Goal: Browse casually: Explore the website without a specific task or goal

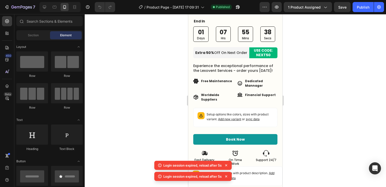
scroll to position [277, 0]
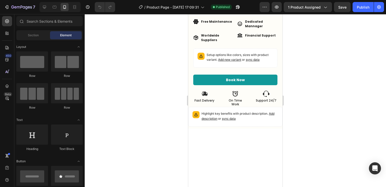
scroll to position [277, 0]
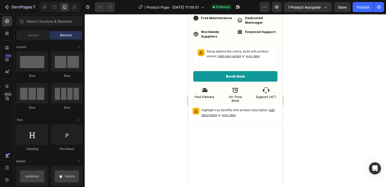
click at [245, 34] on p "Financial Support" at bounding box center [260, 32] width 31 height 5
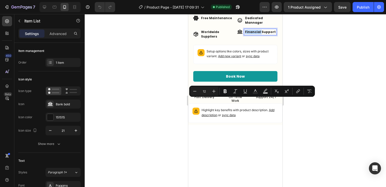
click at [245, 34] on p "Financial Support" at bounding box center [260, 32] width 31 height 5
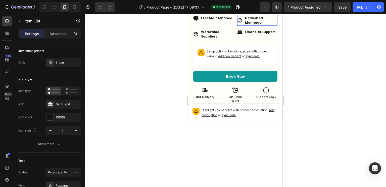
click at [245, 25] on p "Dedicated Mannager" at bounding box center [261, 20] width 32 height 9
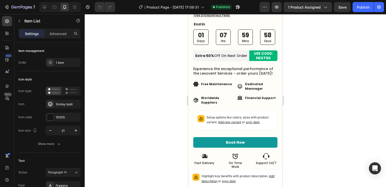
scroll to position [288, 0]
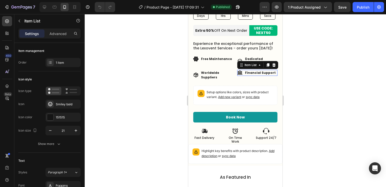
click at [249, 75] on p "Financial Support" at bounding box center [260, 72] width 31 height 5
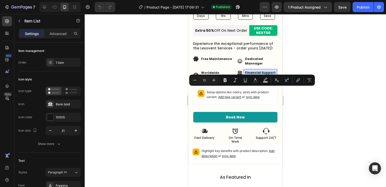
click at [249, 75] on p "Financial Support" at bounding box center [260, 72] width 31 height 5
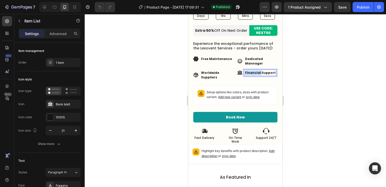
click at [249, 75] on p "Financial Support" at bounding box center [260, 72] width 31 height 5
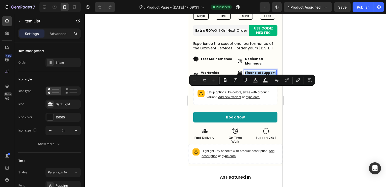
click at [249, 75] on p "Financial Support" at bounding box center [260, 72] width 31 height 5
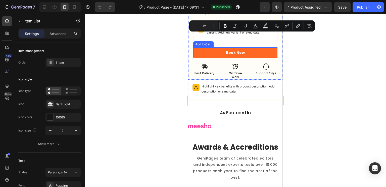
scroll to position [363, 0]
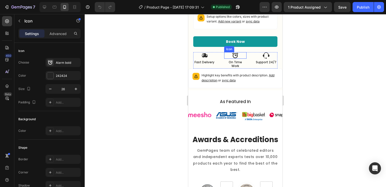
click at [234, 59] on icon at bounding box center [235, 55] width 7 height 7
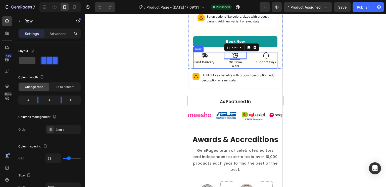
click at [216, 68] on div "Icon Fast Delivery Text Block Icon 4 On Time Work Text Block Icon Support 24/7 …" at bounding box center [235, 60] width 84 height 16
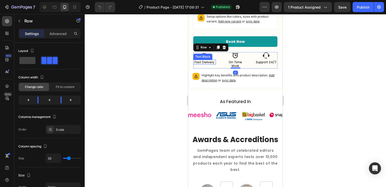
click at [208, 64] on p "Fast Delivery" at bounding box center [205, 62] width 22 height 4
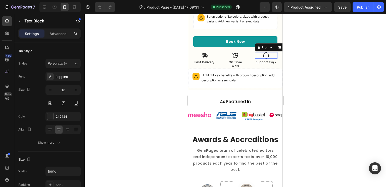
click at [270, 59] on div "Icon 0" at bounding box center [266, 55] width 23 height 7
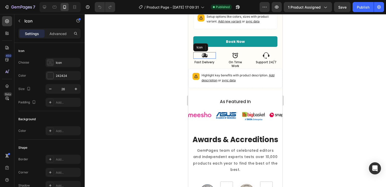
click at [211, 59] on div "Icon" at bounding box center [204, 55] width 23 height 7
click at [66, 35] on p "Advanced" at bounding box center [58, 33] width 17 height 5
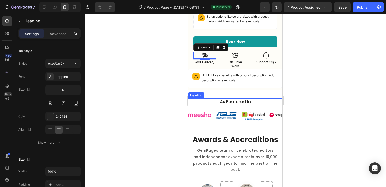
click at [258, 105] on h2 "As Featured In" at bounding box center [235, 101] width 87 height 7
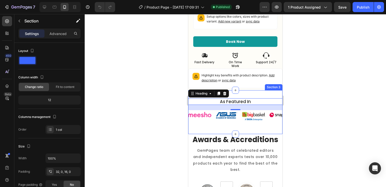
click at [265, 134] on div "As Featured In Heading 21 Image Image Image Image Image Image Image Image Image…" at bounding box center [235, 112] width 94 height 44
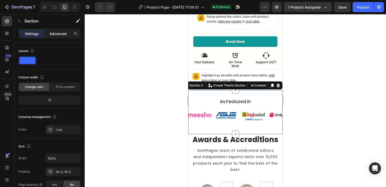
click at [58, 33] on p "Advanced" at bounding box center [58, 33] width 17 height 5
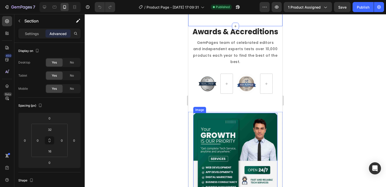
scroll to position [438, 0]
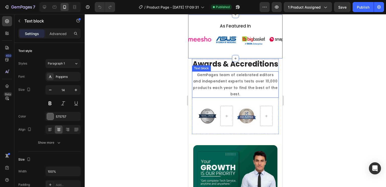
click at [229, 97] on p "GemPages team of celebrated editors and independent experts tests over 10,000 p…" at bounding box center [236, 84] width 86 height 25
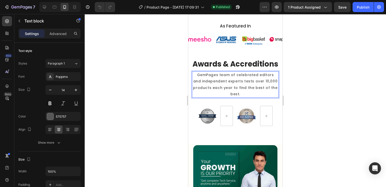
click at [223, 97] on p "GemPages team of celebrated editors and independent experts tests over 10,000 p…" at bounding box center [236, 84] width 86 height 25
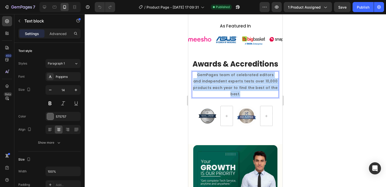
click at [223, 97] on p "GemPages team of celebrated editors and independent experts tests over 10,000 p…" at bounding box center [236, 84] width 86 height 25
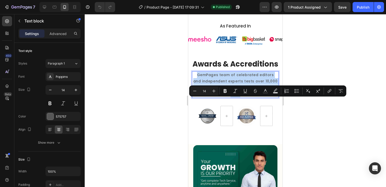
click at [223, 97] on p "GemPages team of celebrated editors and independent experts tests over 10,000 p…" at bounding box center [236, 84] width 86 height 25
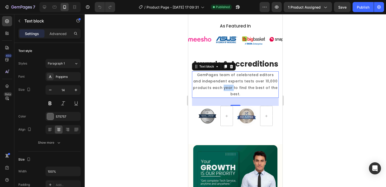
click at [223, 97] on p "GemPages team of celebrated editors and independent experts tests over 10,000 p…" at bounding box center [236, 84] width 86 height 25
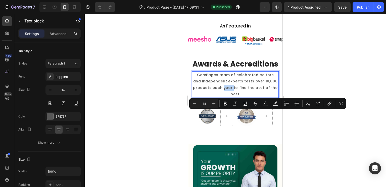
click at [223, 97] on p "GemPages team of celebrated editors and independent experts tests over 10,000 p…" at bounding box center [236, 84] width 86 height 25
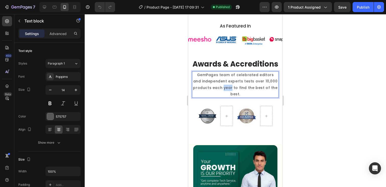
click at [223, 97] on p "GemPages team of celebrated editors and independent experts tests over 10,000 p…" at bounding box center [236, 84] width 86 height 25
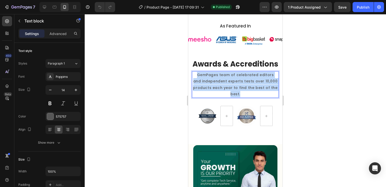
click at [223, 97] on p "GemPages team of celebrated editors and independent experts tests over 10,000 p…" at bounding box center [236, 84] width 86 height 25
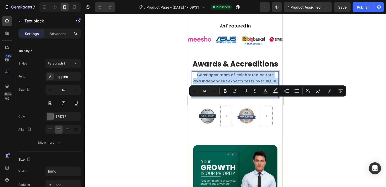
click at [223, 97] on p "GemPages team of celebrated editors and independent experts tests over 10,000 p…" at bounding box center [236, 84] width 86 height 25
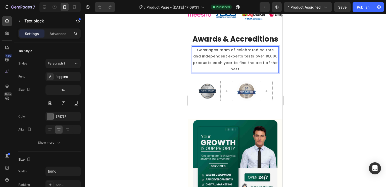
scroll to position [464, 0]
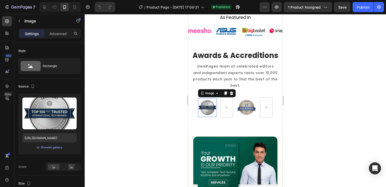
click at [211, 117] on img at bounding box center [207, 107] width 19 height 19
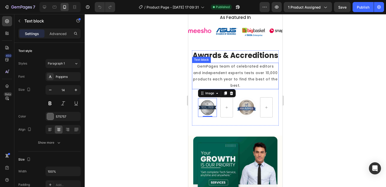
click at [237, 89] on p "GemPages team of celebrated editors and independent experts tests over 10,000 p…" at bounding box center [236, 75] width 86 height 25
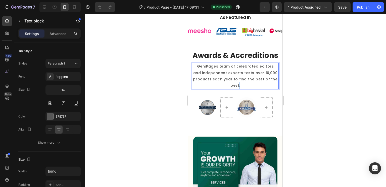
click at [237, 89] on p "GemPages team of celebrated editors and independent experts tests over 10,000 p…" at bounding box center [236, 75] width 86 height 25
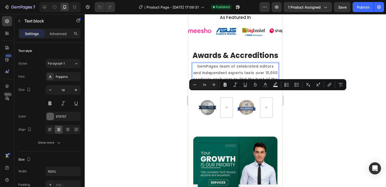
click at [237, 89] on p "GemPages team of celebrated editors and independent experts tests over 10,000 p…" at bounding box center [236, 75] width 86 height 25
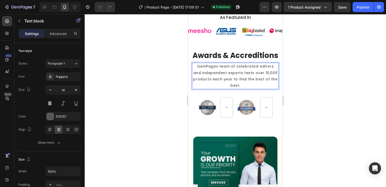
click at [237, 89] on p "GemPages team of celebrated editors and independent experts tests over 10,000 p…" at bounding box center [236, 75] width 86 height 25
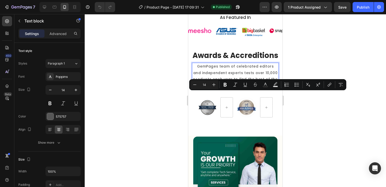
click at [237, 89] on p "GemPages team of celebrated editors and independent experts tests over 10,000 p…" at bounding box center [236, 75] width 86 height 25
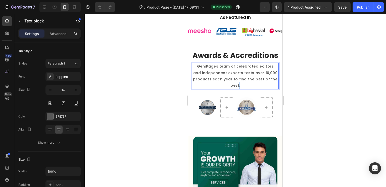
click at [237, 89] on p "GemPages team of celebrated editors and independent experts tests over 10,000 p…" at bounding box center [236, 75] width 86 height 25
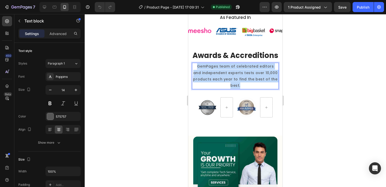
click at [237, 89] on p "GemPages team of celebrated editors and independent experts tests over 10,000 p…" at bounding box center [236, 75] width 86 height 25
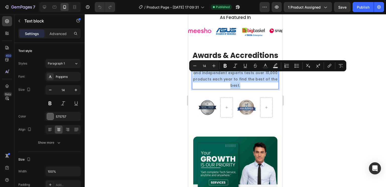
click at [237, 89] on p "GemPages team of celebrated editors and independent experts tests over 10,000 p…" at bounding box center [236, 75] width 86 height 25
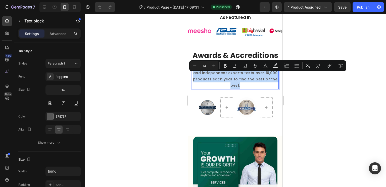
click at [237, 89] on p "GemPages team of celebrated editors and independent experts tests over 10,000 p…" at bounding box center [236, 75] width 86 height 25
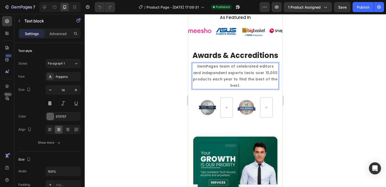
click at [212, 82] on p "GemPages team of celebrated editors and independent experts tests over 10,000 p…" at bounding box center [236, 75] width 86 height 25
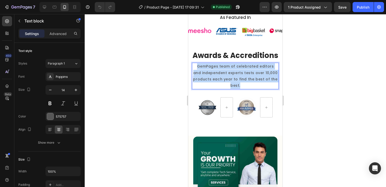
click at [212, 82] on p "GemPages team of celebrated editors and independent experts tests over 10,000 p…" at bounding box center [236, 75] width 86 height 25
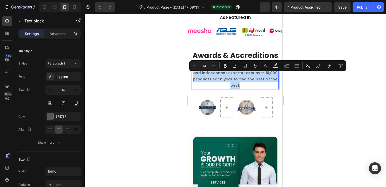
click at [212, 82] on p "GemPages team of celebrated editors and independent experts tests over 10,000 p…" at bounding box center [236, 75] width 86 height 25
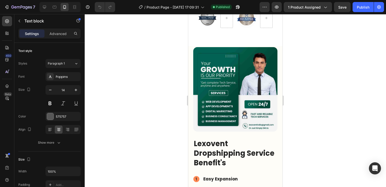
scroll to position [564, 0]
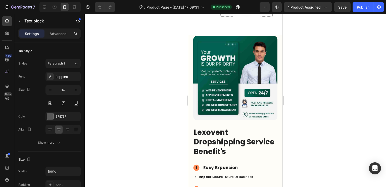
click at [212, 82] on img at bounding box center [235, 78] width 84 height 84
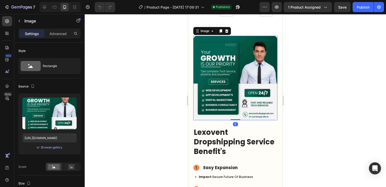
click at [212, 82] on img at bounding box center [235, 78] width 84 height 84
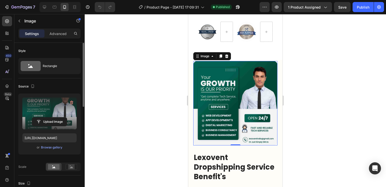
click at [45, 108] on label at bounding box center [49, 113] width 54 height 32
click at [45, 117] on input "file" at bounding box center [49, 121] width 35 height 9
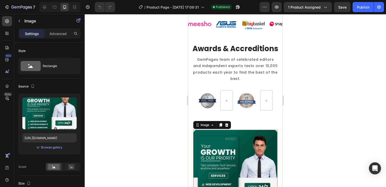
scroll to position [438, 0]
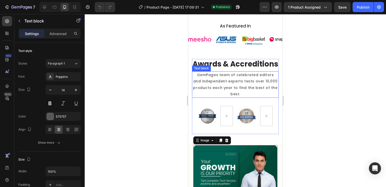
click at [254, 97] on p "GemPages team of celebrated editors and independent experts tests over 10,000 p…" at bounding box center [236, 84] width 86 height 25
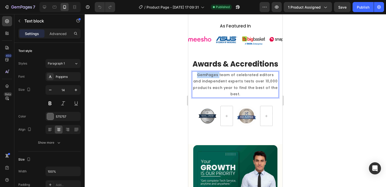
click at [198, 97] on p "GemPages team of celebrated editors and independent experts tests over 10,000 p…" at bounding box center [236, 84] width 86 height 25
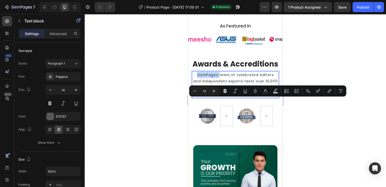
click at [198, 97] on p "GemPages team of celebrated editors and independent experts tests over 10,000 p…" at bounding box center [236, 84] width 86 height 25
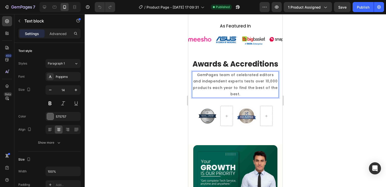
click at [206, 97] on p "GemPages team of celebrated editors and independent experts tests over 10,000 p…" at bounding box center [236, 84] width 86 height 25
click at [256, 97] on p "Lexovent team of celebrated editors and independent experts tests over 10,000 p…" at bounding box center [236, 84] width 86 height 25
click at [261, 97] on p "Lexovent team of celebrated editors and independent experts tests over 10,000 p…" at bounding box center [236, 84] width 86 height 25
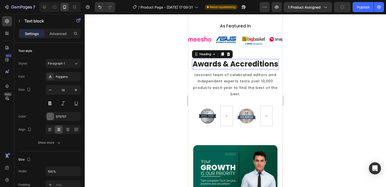
click at [266, 69] on h2 "Awards & Accreditions" at bounding box center [235, 64] width 87 height 11
click at [264, 97] on p "Lexovent team of celebrated editors and independent experts tests over 10,000 p…" at bounding box center [236, 84] width 86 height 25
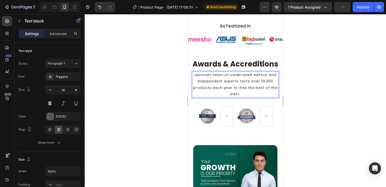
click at [262, 97] on p "Lexovent team of celebrated editors and independent experts tests over 10,000 p…" at bounding box center [236, 84] width 86 height 25
click at [248, 97] on p "Lexovent team of celebrated Best and independent experts tests over 10,000 prod…" at bounding box center [236, 84] width 86 height 25
click at [241, 97] on p "Lexovent team of celebrated Best and independent experts Award over 10,000 prod…" at bounding box center [236, 84] width 86 height 25
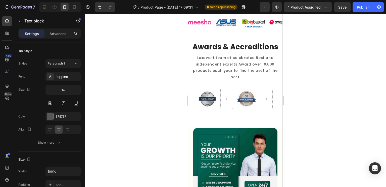
scroll to position [464, 0]
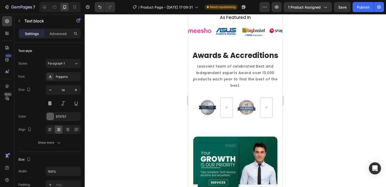
click at [250, 88] on p "Lexovent team of celebrated Best and independent experts Award over 10,000 prod…" at bounding box center [236, 75] width 86 height 25
click at [241, 89] on p "Lexovent team of celebrated Best and independent experts Award over 10,000 prod…" at bounding box center [236, 75] width 86 height 25
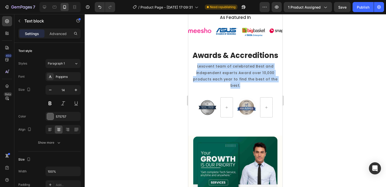
click at [241, 89] on p "Lexovent team of celebrated Best and independent experts Award over 10,000 prod…" at bounding box center [236, 75] width 86 height 25
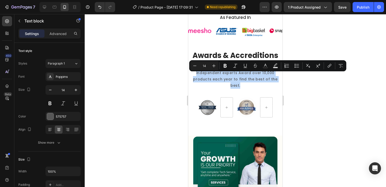
click at [241, 89] on p "Lexovent team of celebrated Best and independent experts Award over 10,000 prod…" at bounding box center [236, 75] width 86 height 25
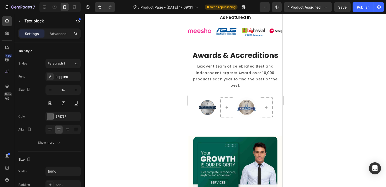
click at [241, 89] on p "Lexovent team of celebrated Best and independent experts Award over 10,000 prod…" at bounding box center [236, 75] width 86 height 25
click at [216, 85] on p "Lexovent team of celebrated Best and independent experts Award over 10,000 prod…" at bounding box center [236, 75] width 86 height 25
click at [224, 84] on p "Lexovent team of celebrated Best and independent experts Award over 10,000 prod…" at bounding box center [236, 75] width 86 height 25
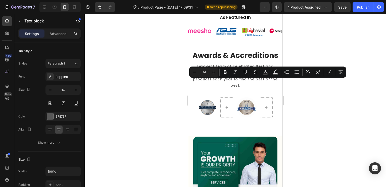
click at [224, 84] on p "Lexovent team of celebrated Best and independent experts Award over 10,000 prod…" at bounding box center [236, 75] width 86 height 25
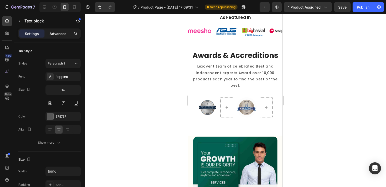
click at [59, 35] on p "Advanced" at bounding box center [58, 33] width 17 height 5
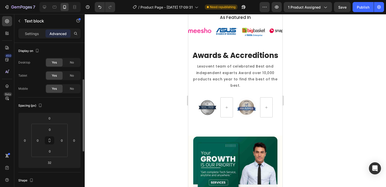
scroll to position [25, 0]
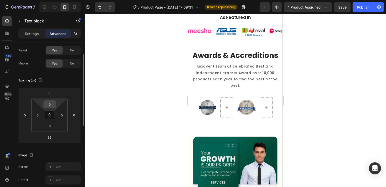
click at [52, 105] on input "0" at bounding box center [50, 104] width 10 height 8
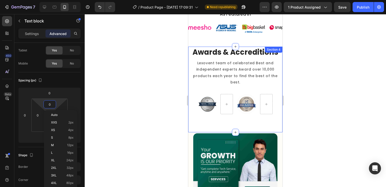
scroll to position [438, 0]
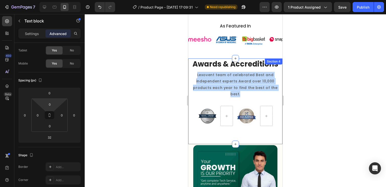
click at [247, 97] on p "Lexovent team of celebrated Best and independent experts Award over 10,000 prod…" at bounding box center [236, 84] width 86 height 25
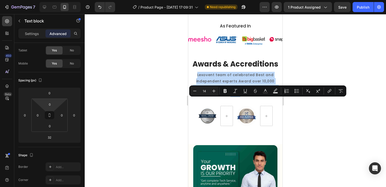
click at [235, 97] on p "Lexovent team of celebrated Best and independent experts Award over 10,000 prod…" at bounding box center [236, 84] width 86 height 25
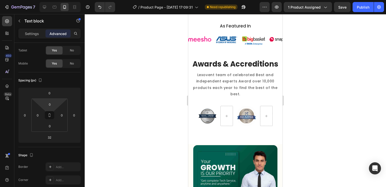
click at [235, 97] on p "Lexovent team of celebrated Best and independent experts Award over 10,000 prod…" at bounding box center [236, 84] width 86 height 25
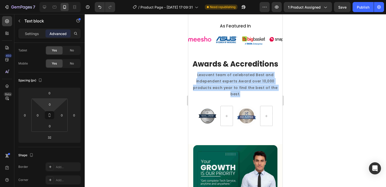
click at [235, 97] on p "Lexovent team of celebrated Best and independent experts Award over 10,000 prod…" at bounding box center [236, 84] width 86 height 25
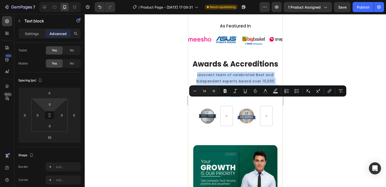
click at [235, 97] on p "Lexovent team of celebrated Best and independent experts Award over 10,000 prod…" at bounding box center [236, 84] width 86 height 25
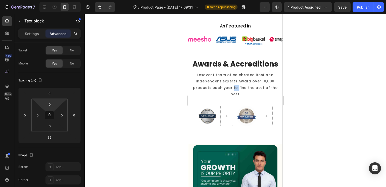
click at [235, 97] on p "Lexovent team of celebrated Best and independent experts Award over 10,000 prod…" at bounding box center [236, 84] width 86 height 25
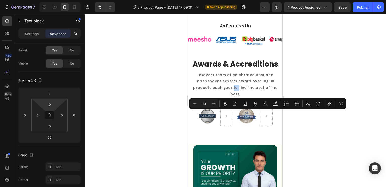
click at [235, 97] on p "Lexovent team of celebrated Best and independent experts Award over 10,000 prod…" at bounding box center [236, 84] width 86 height 25
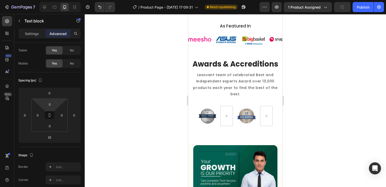
click at [231, 97] on p "Lexovent team of celebrated Best and independent experts Award over 10,000 prod…" at bounding box center [236, 84] width 86 height 25
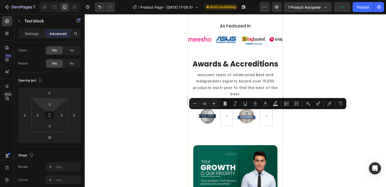
click at [234, 97] on p "Lexovent team of celebrated Best and independent experts Award over 10,000 prod…" at bounding box center [236, 84] width 86 height 25
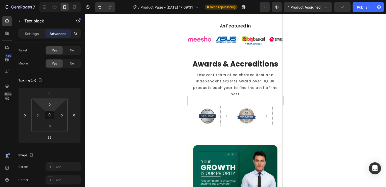
click at [248, 97] on p "Lexovent team of celebrated Best and independent experts Award over 10,000 prod…" at bounding box center [236, 84] width 86 height 25
click at [246, 97] on p "Lexovent team of celebrated Best and independent experts Award over 10,000 prod…" at bounding box center [236, 84] width 86 height 25
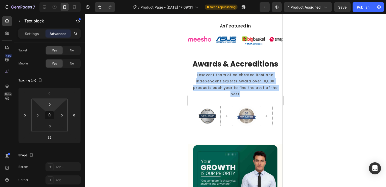
click at [246, 97] on p "Lexovent team of celebrated Best and independent experts Award over 10,000 prod…" at bounding box center [236, 84] width 86 height 25
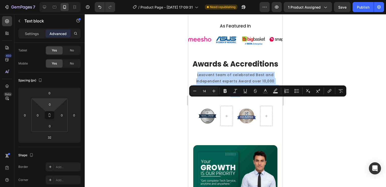
click at [246, 97] on p "Lexovent team of celebrated Best and independent experts Award over 10,000 prod…" at bounding box center [236, 84] width 86 height 25
click at [241, 97] on p "Lexovent team of celebrated Best and independent experts Award over 10,000 prod…" at bounding box center [236, 84] width 86 height 25
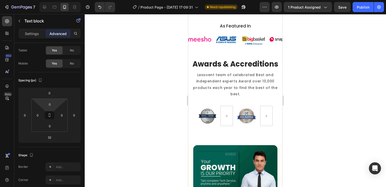
click at [242, 97] on p "Lexovent team of celebrated Best and independent experts Award over 10,000 prod…" at bounding box center [236, 84] width 86 height 25
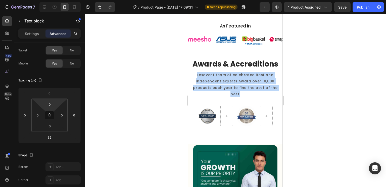
click at [242, 97] on p "Lexovent team of celebrated Best and independent experts Award over 10,000 prod…" at bounding box center [236, 84] width 86 height 25
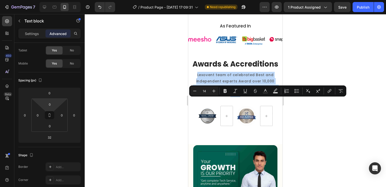
click at [242, 97] on p "Lexovent team of celebrated Best and independent experts Award over 10,000 prod…" at bounding box center [236, 84] width 86 height 25
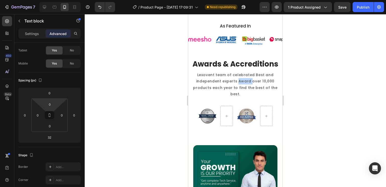
click at [242, 97] on p "Lexovent team of celebrated Best and independent experts Award over 10,000 prod…" at bounding box center [236, 84] width 86 height 25
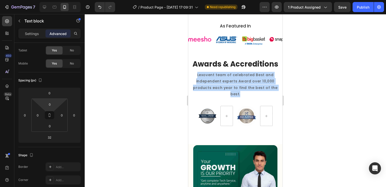
click at [242, 97] on p "Lexovent team of celebrated Best and independent experts Award over 10,000 prod…" at bounding box center [236, 84] width 86 height 25
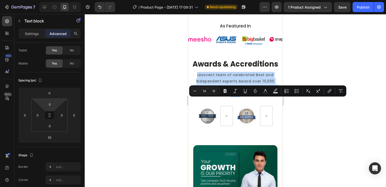
click at [242, 97] on p "Lexovent team of celebrated Best and independent experts Award over 10,000 prod…" at bounding box center [236, 84] width 86 height 25
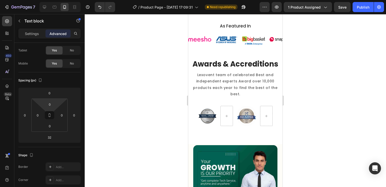
click at [242, 97] on p "Lexovent team of celebrated Best and independent experts Award over 10,000 prod…" at bounding box center [236, 84] width 86 height 25
click at [250, 97] on p "Lexovent team of celebrated Best and independent experts Award over 10,000 prod…" at bounding box center [236, 84] width 86 height 25
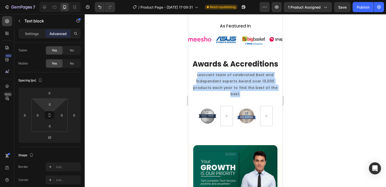
click at [250, 97] on p "Lexovent team of celebrated Best and independent experts Award over 10,000 prod…" at bounding box center [236, 84] width 86 height 25
click at [256, 97] on p "Lexovent team of celebrated Best and independent experts Award over 10,000 prod…" at bounding box center [236, 84] width 86 height 25
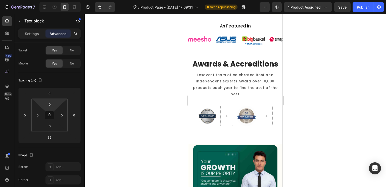
scroll to position [489, 0]
